Goal: Entertainment & Leisure: Browse casually

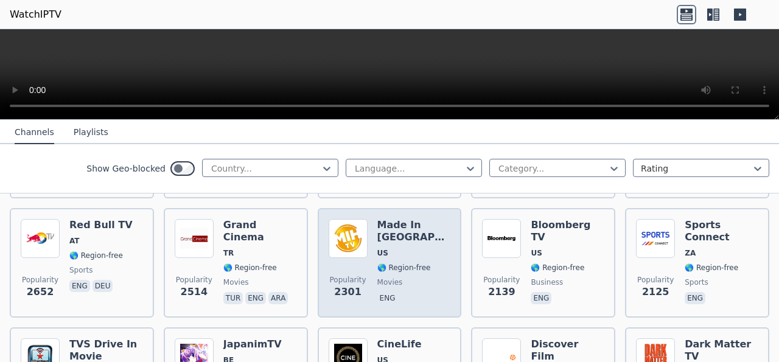
scroll to position [613, 0]
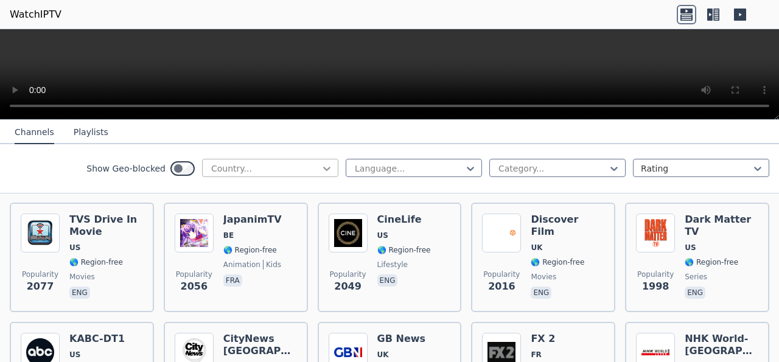
click at [321, 167] on div at bounding box center [327, 168] width 12 height 12
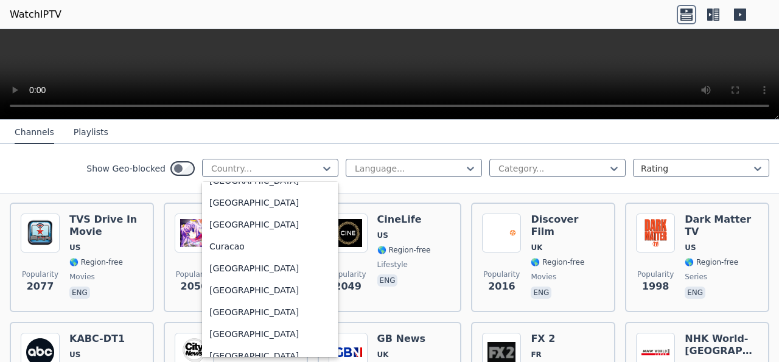
scroll to position [997, 0]
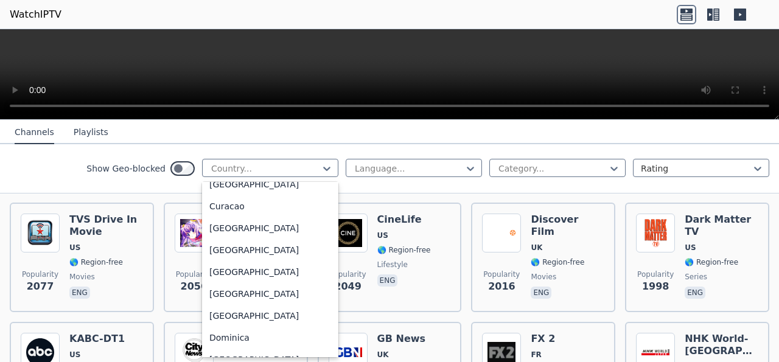
click at [255, 173] on div "[GEOGRAPHIC_DATA]" at bounding box center [270, 163] width 136 height 22
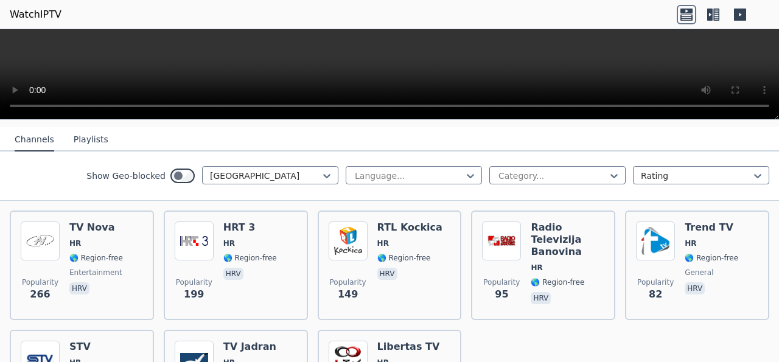
scroll to position [153, 0]
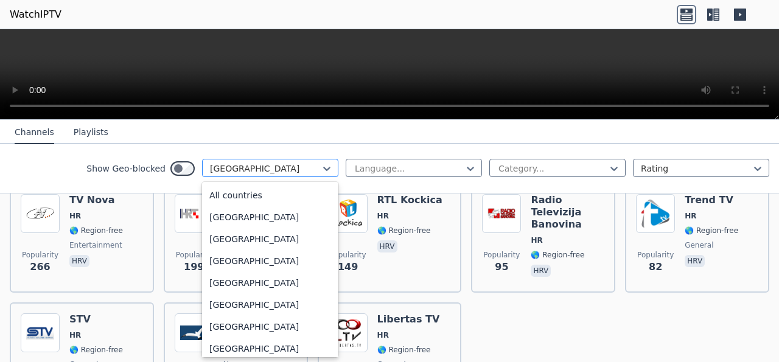
click at [259, 173] on div at bounding box center [265, 168] width 111 height 12
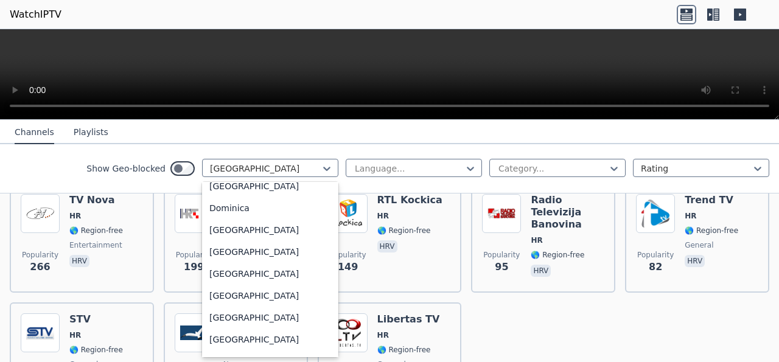
scroll to position [1153, 0]
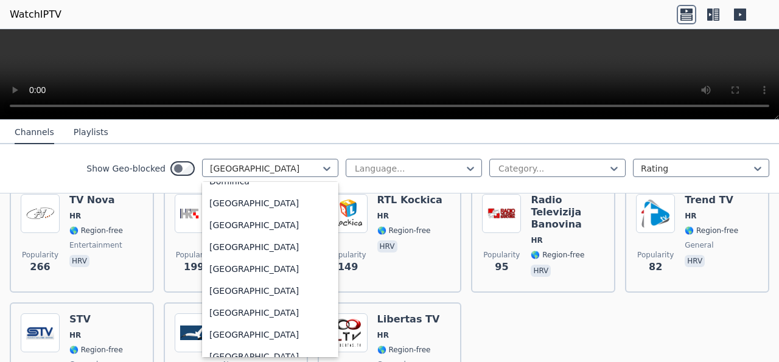
click at [247, 105] on div "[GEOGRAPHIC_DATA]" at bounding box center [270, 94] width 136 height 22
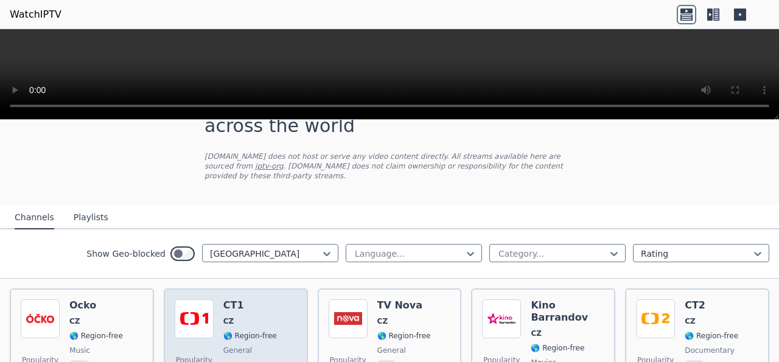
scroll to position [77, 0]
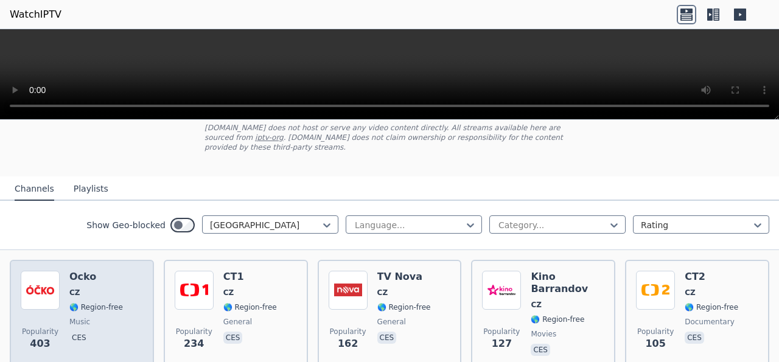
click at [63, 281] on div "Popularity 403 Ocko CZ 🌎 Region-free music ces" at bounding box center [82, 315] width 122 height 88
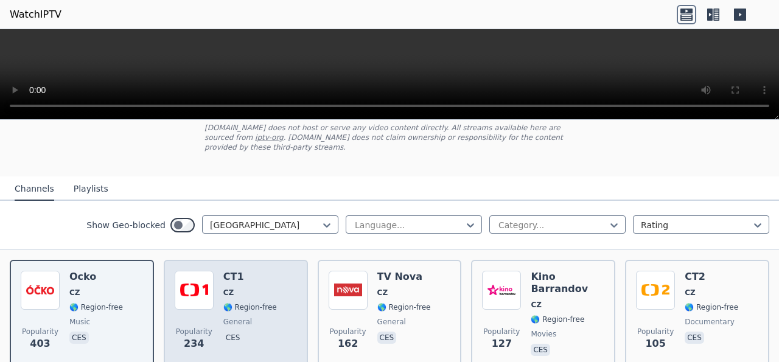
click at [219, 274] on div "Popularity 234 CT1 CZ 🌎 Region-free general ces" at bounding box center [236, 315] width 122 height 88
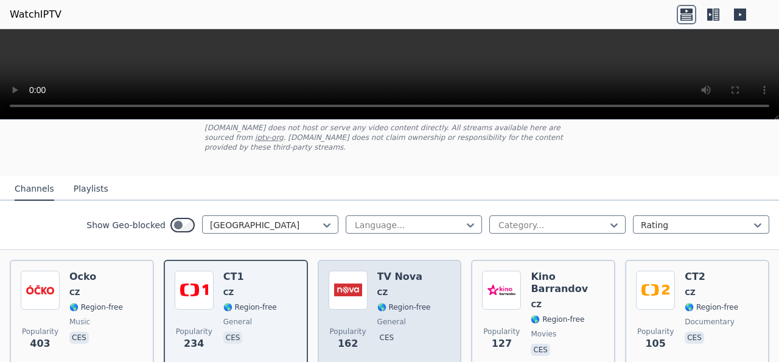
click at [396, 288] on span "CZ" at bounding box center [404, 293] width 54 height 10
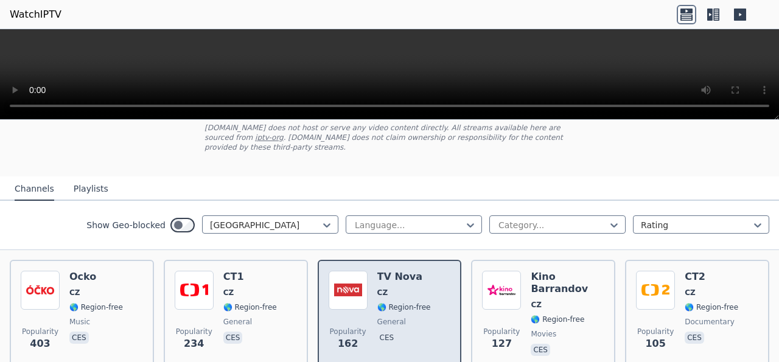
click at [379, 271] on h6 "TV Nova" at bounding box center [404, 277] width 54 height 12
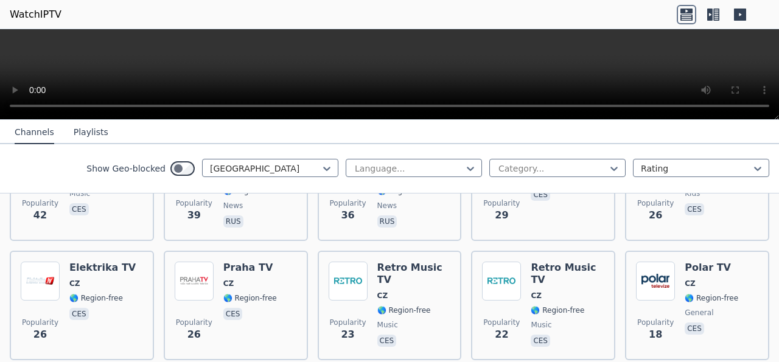
scroll to position [460, 0]
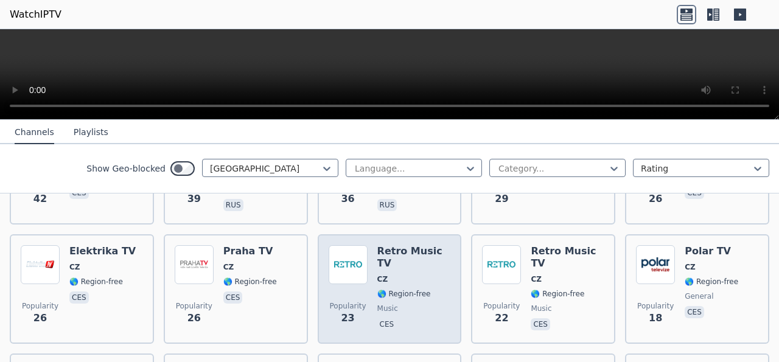
click at [397, 245] on h6 "Retro Music TV" at bounding box center [414, 257] width 74 height 24
click at [333, 254] on img at bounding box center [348, 264] width 39 height 39
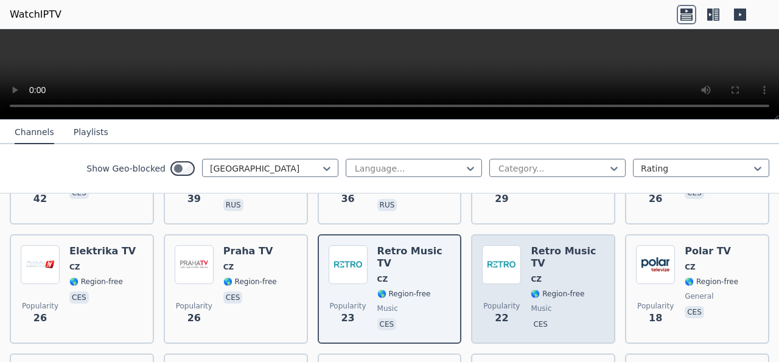
click at [489, 254] on img at bounding box center [501, 264] width 39 height 39
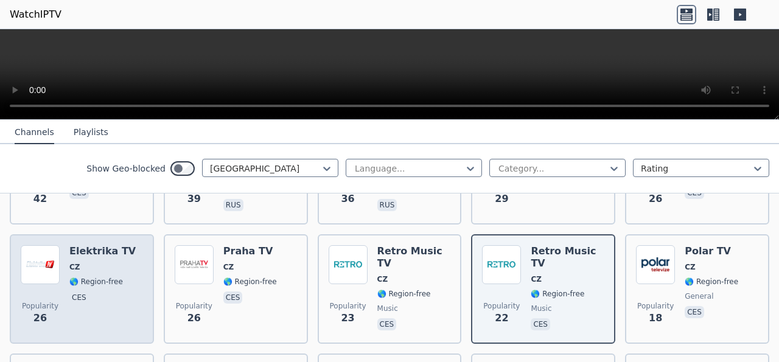
click at [34, 257] on img at bounding box center [40, 264] width 39 height 39
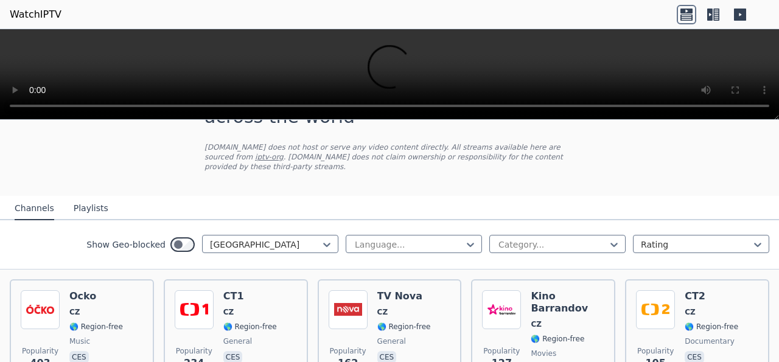
scroll to position [77, 0]
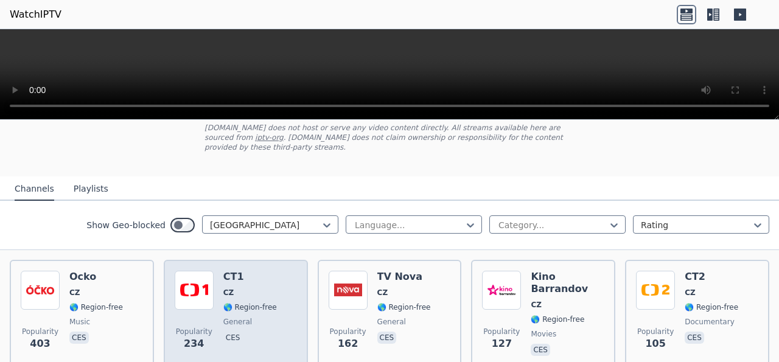
click at [201, 273] on img at bounding box center [194, 290] width 39 height 39
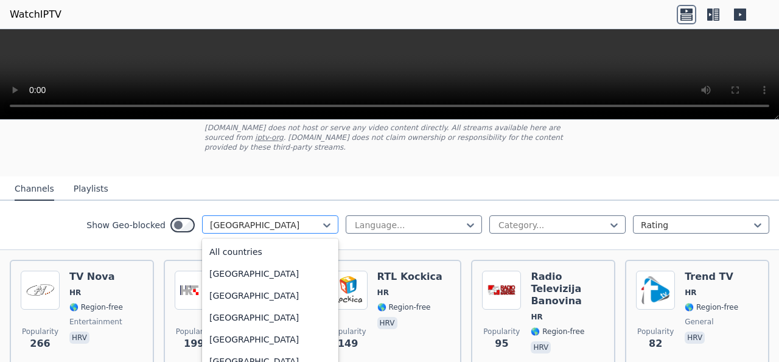
click at [297, 219] on div at bounding box center [265, 225] width 111 height 12
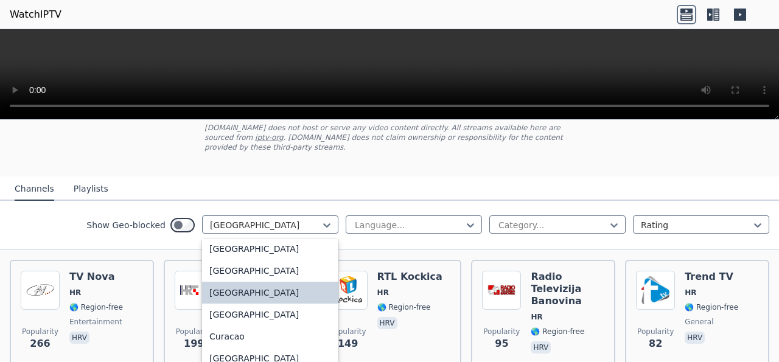
click at [265, 172] on div "[GEOGRAPHIC_DATA]" at bounding box center [270, 161] width 136 height 22
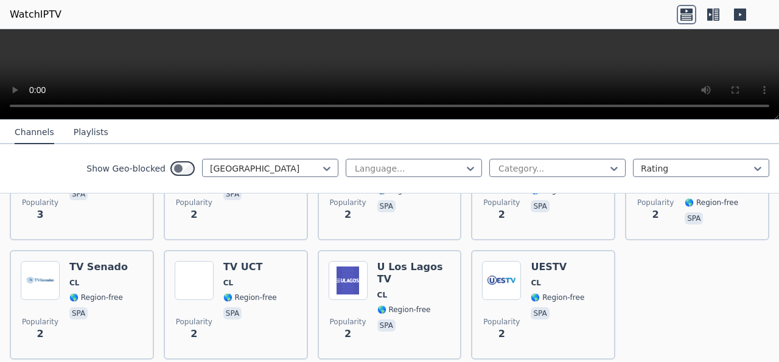
scroll to position [2056, 0]
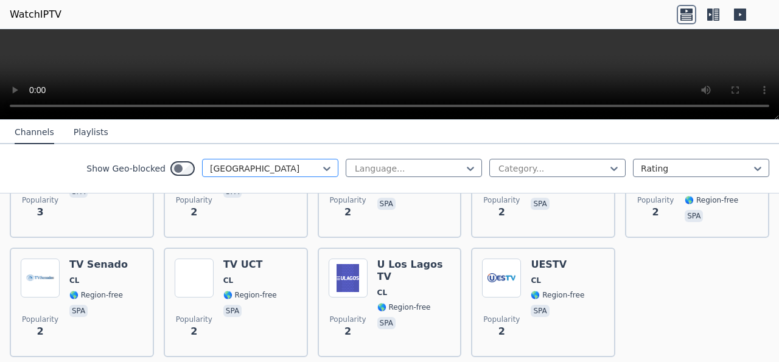
click at [279, 162] on div "[GEOGRAPHIC_DATA]" at bounding box center [265, 168] width 111 height 12
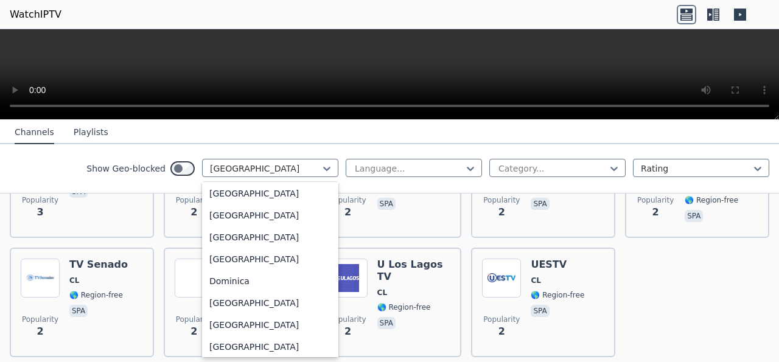
scroll to position [1084, 0]
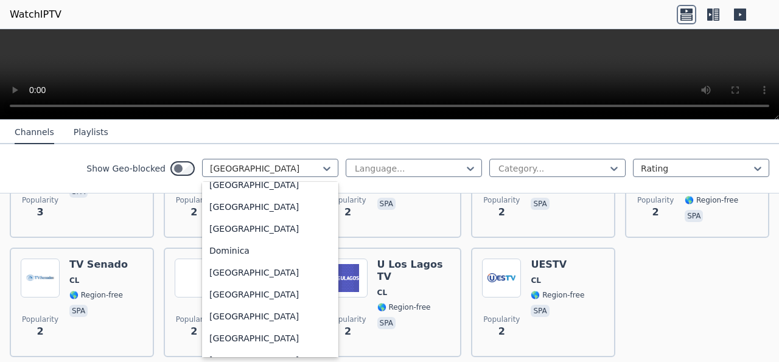
click at [239, 152] on div "[GEOGRAPHIC_DATA]" at bounding box center [270, 141] width 136 height 22
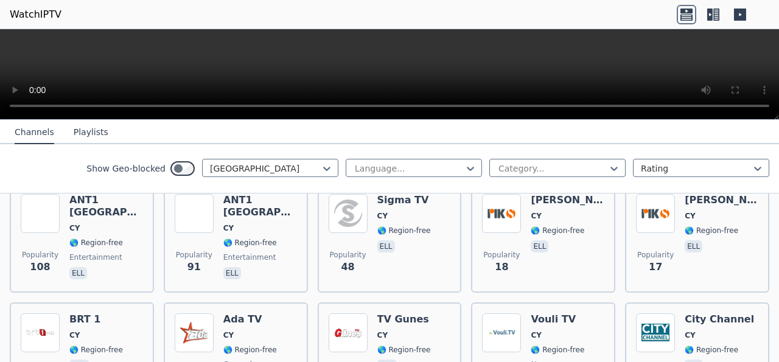
scroll to position [77, 0]
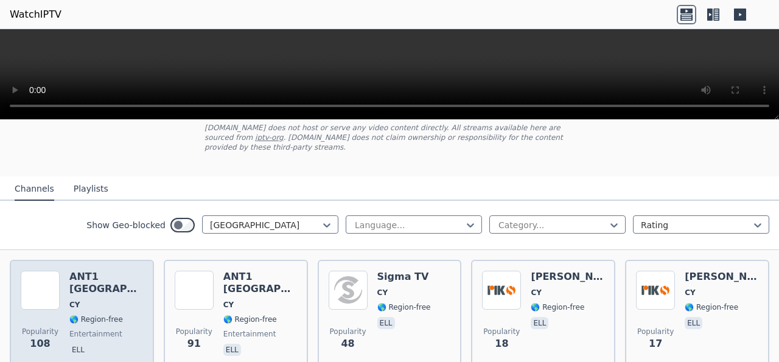
click at [90, 271] on h6 "ANT1 [GEOGRAPHIC_DATA]" at bounding box center [106, 283] width 74 height 24
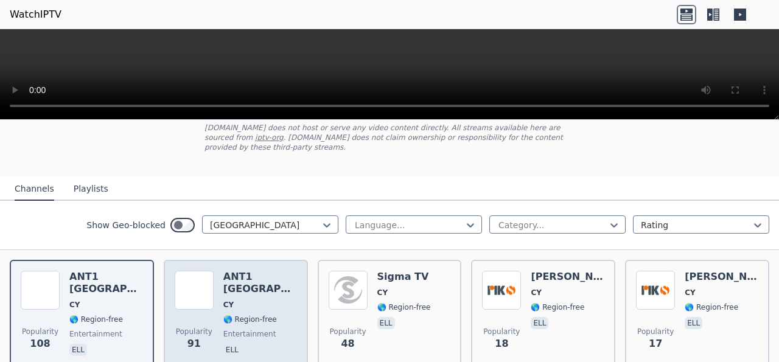
click at [230, 271] on h6 "ANT1 [GEOGRAPHIC_DATA]" at bounding box center [260, 283] width 74 height 24
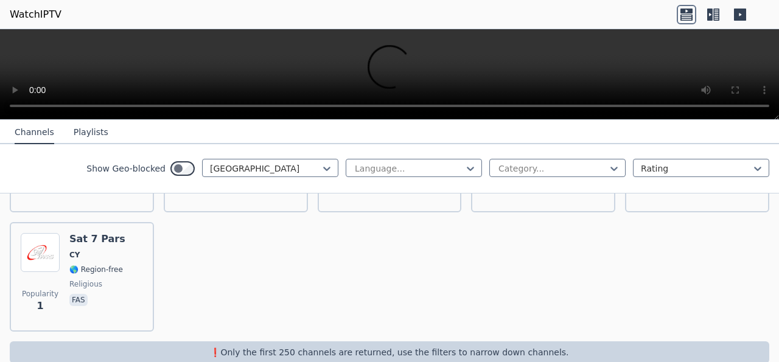
scroll to position [722, 0]
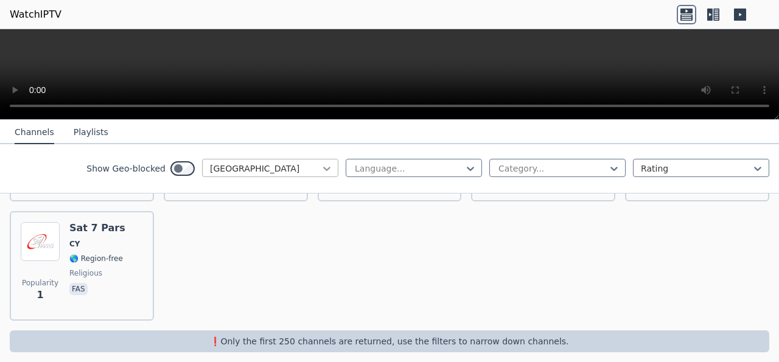
click at [323, 171] on icon at bounding box center [326, 169] width 7 height 4
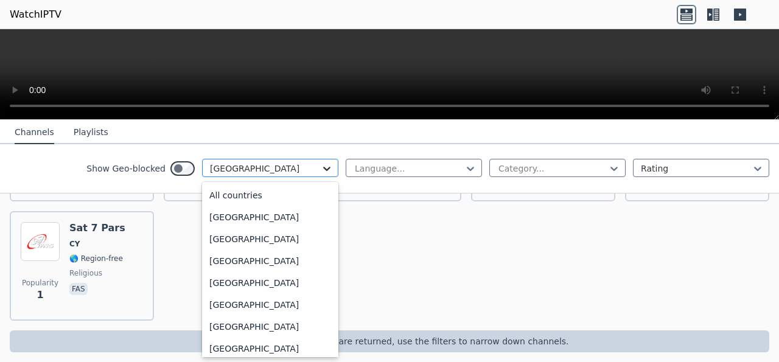
scroll to position [996, 0]
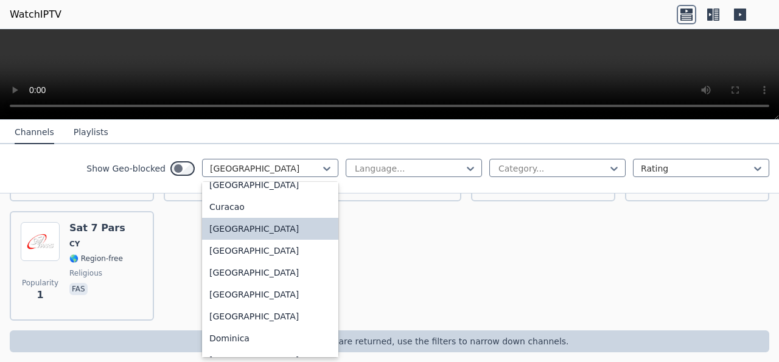
click at [236, 108] on div "[GEOGRAPHIC_DATA]" at bounding box center [270, 97] width 136 height 22
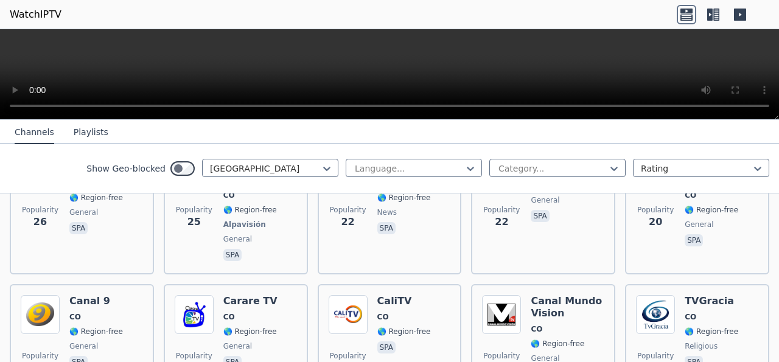
scroll to position [1074, 0]
